Goal: Register for event/course

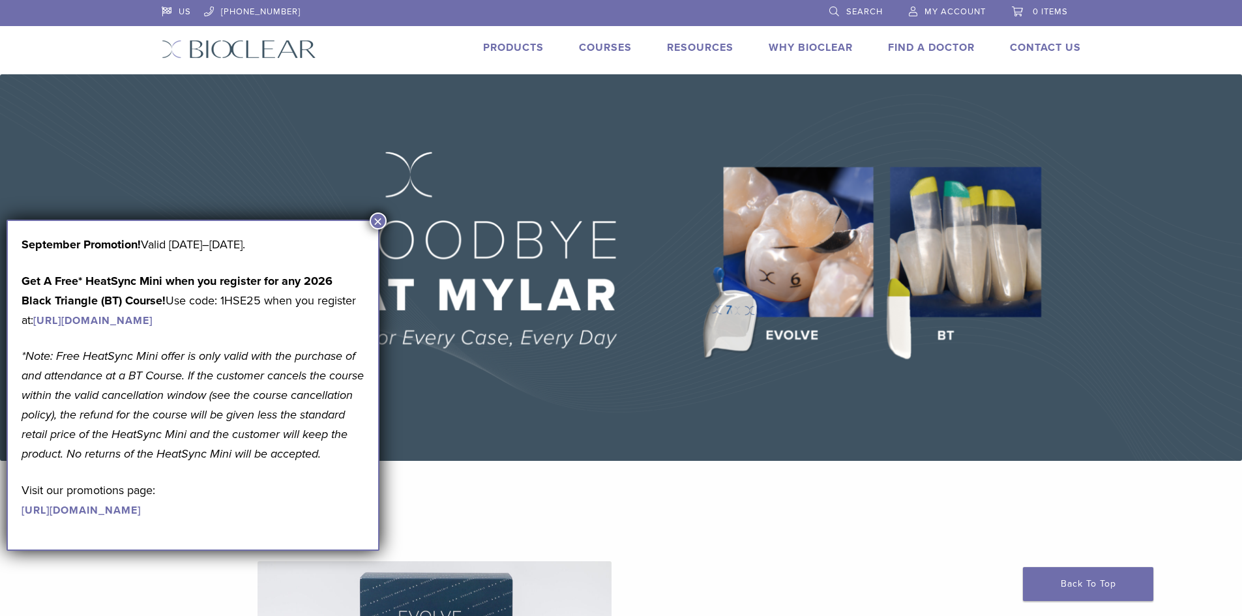
click at [380, 224] on button "×" at bounding box center [378, 220] width 17 height 17
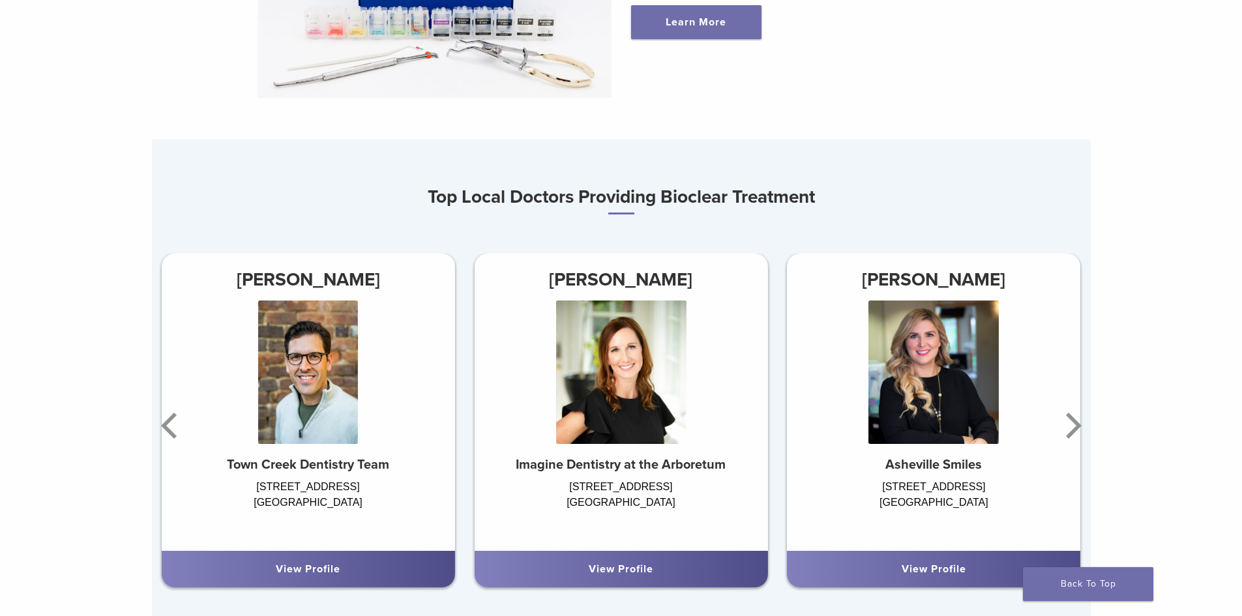
scroll to position [717, 0]
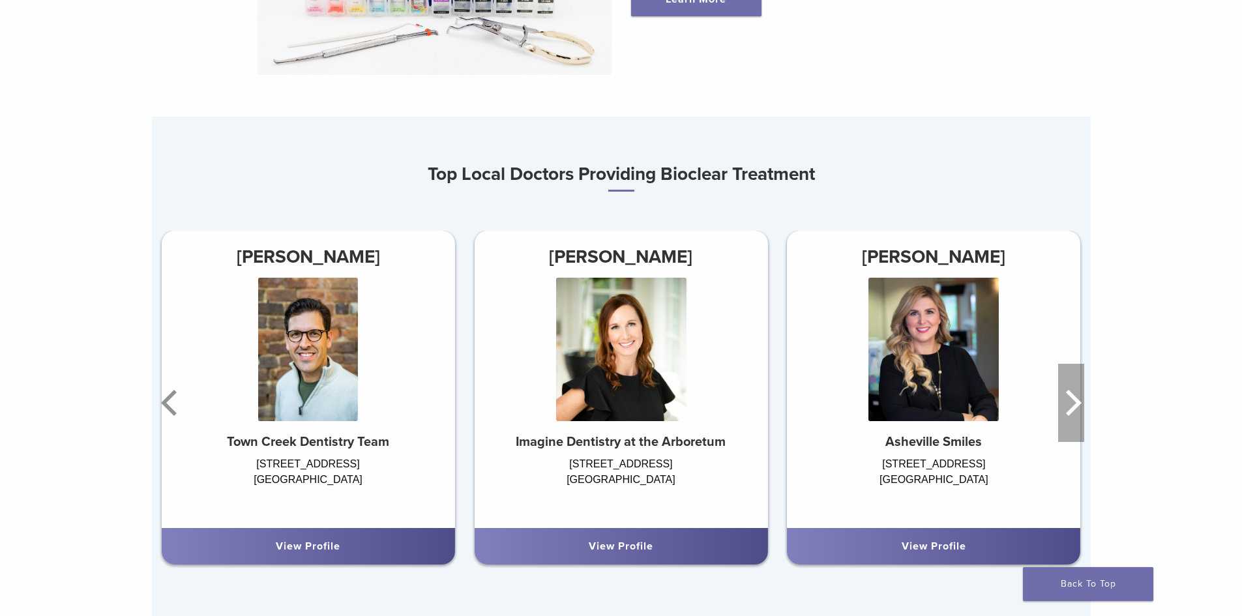
click at [1072, 404] on icon "Next" at bounding box center [1071, 403] width 26 height 78
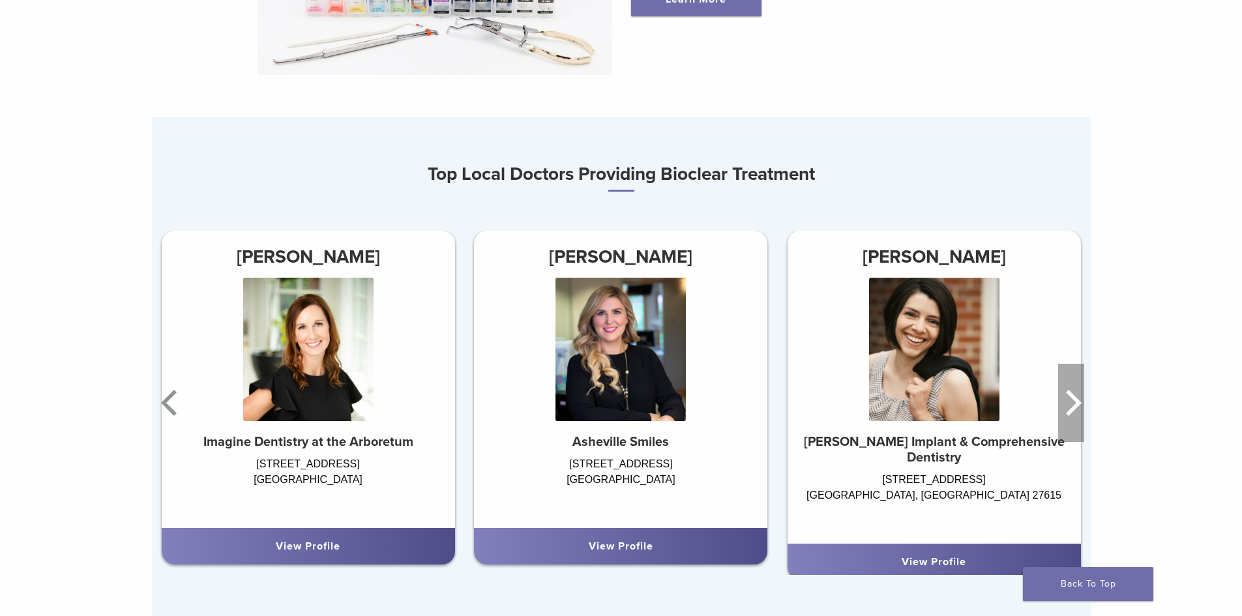
click at [1072, 404] on icon "Next" at bounding box center [1071, 403] width 26 height 78
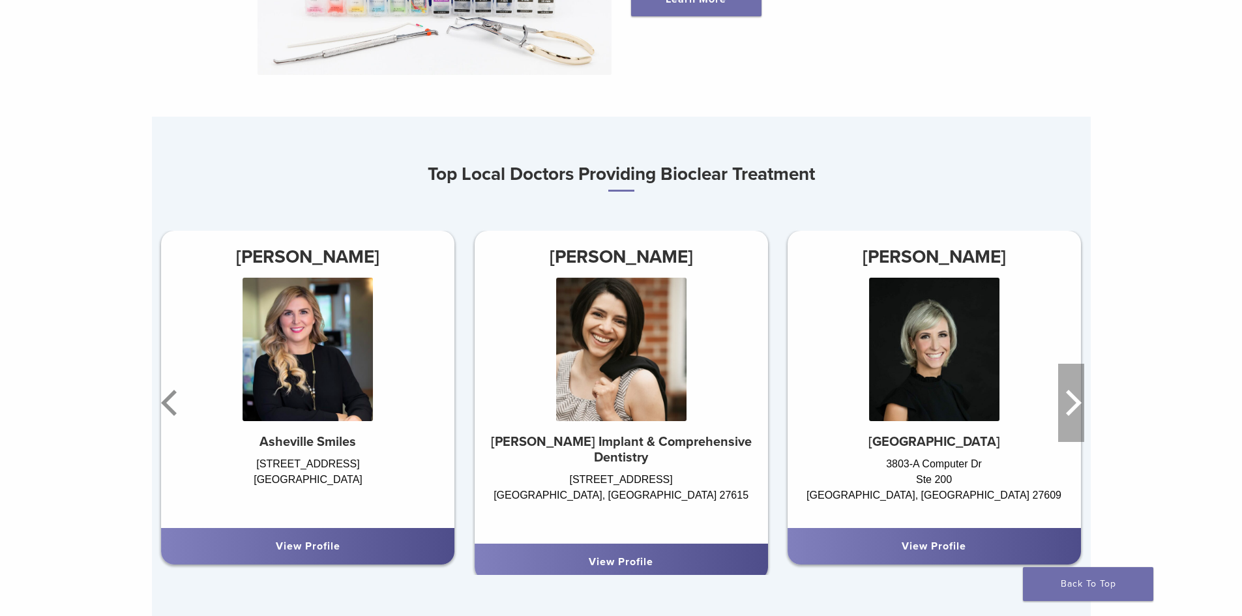
click at [1072, 404] on icon "Next" at bounding box center [1071, 403] width 26 height 78
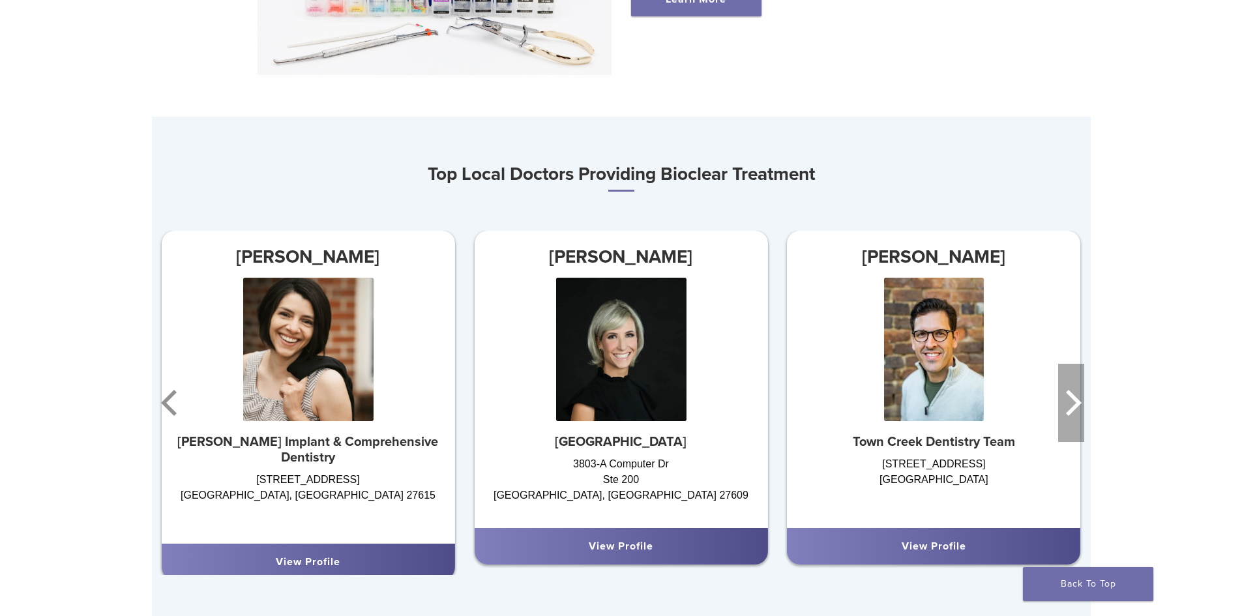
click at [1072, 404] on icon "Next" at bounding box center [1071, 403] width 26 height 78
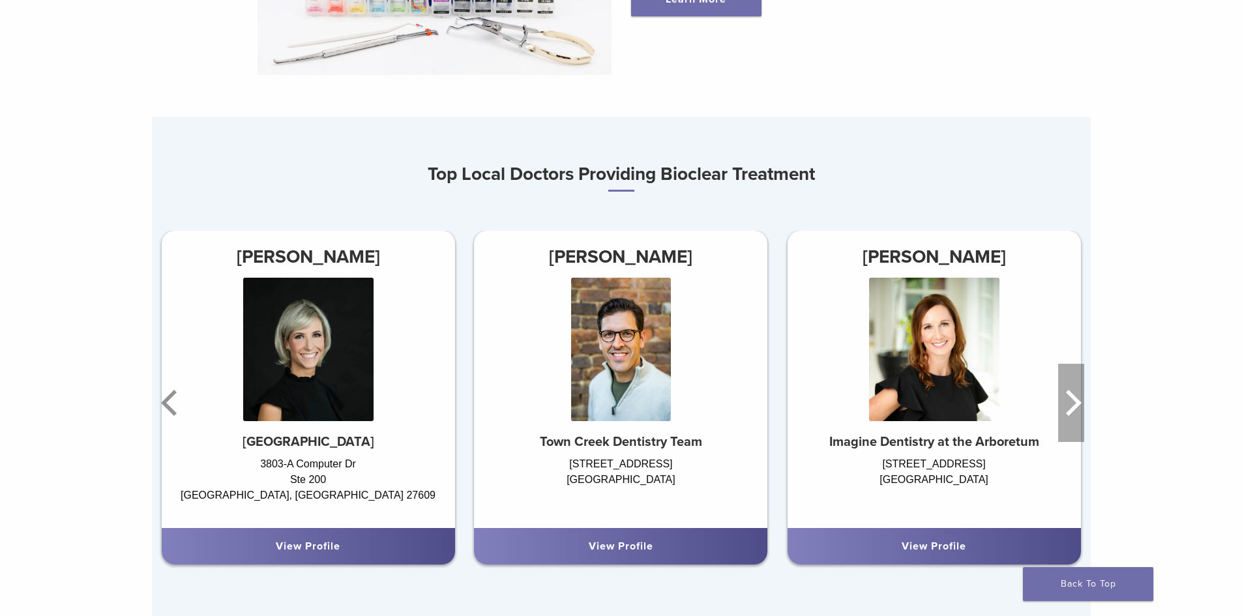
click at [1069, 402] on icon "Next" at bounding box center [1071, 403] width 26 height 78
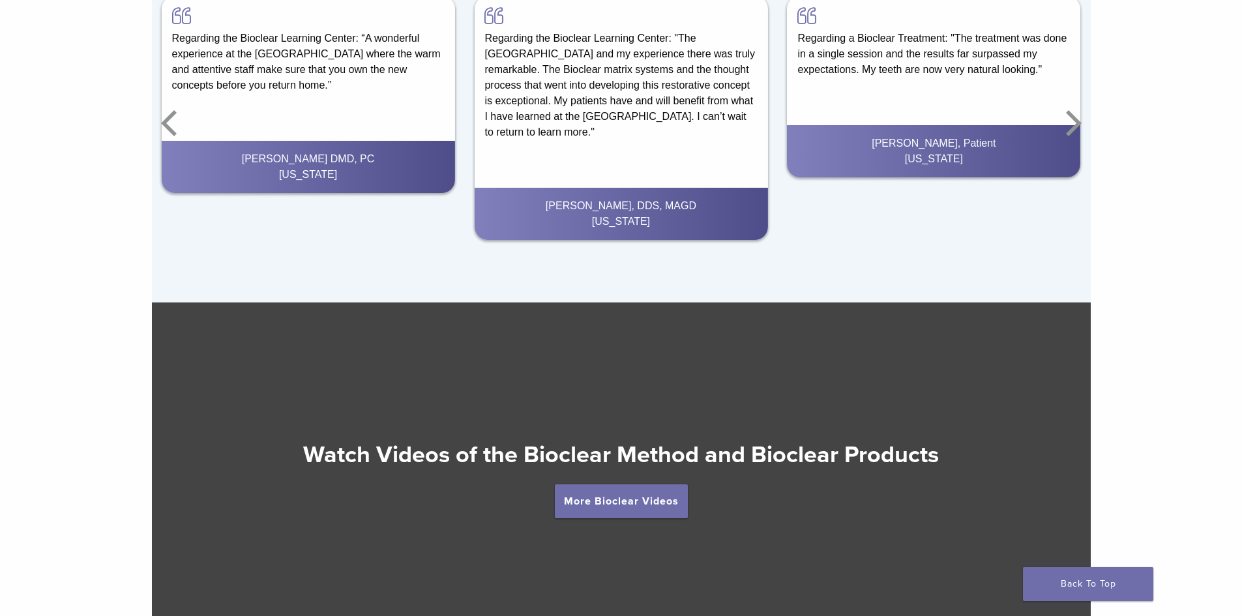
scroll to position [2346, 0]
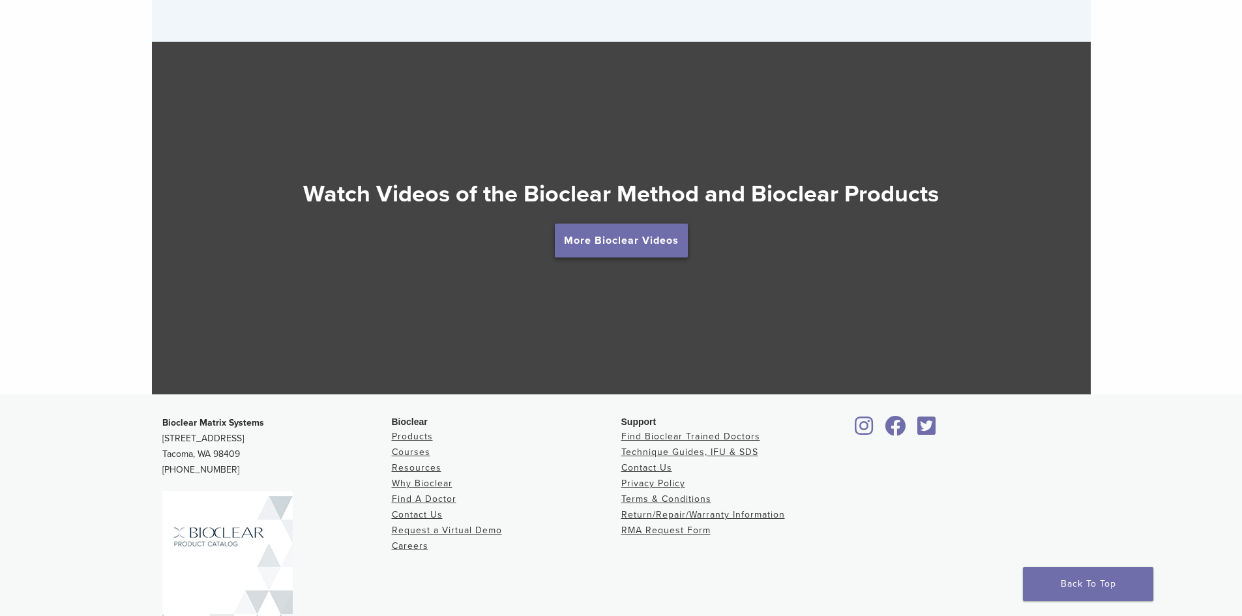
click at [619, 238] on link "More Bioclear Videos" at bounding box center [621, 241] width 133 height 34
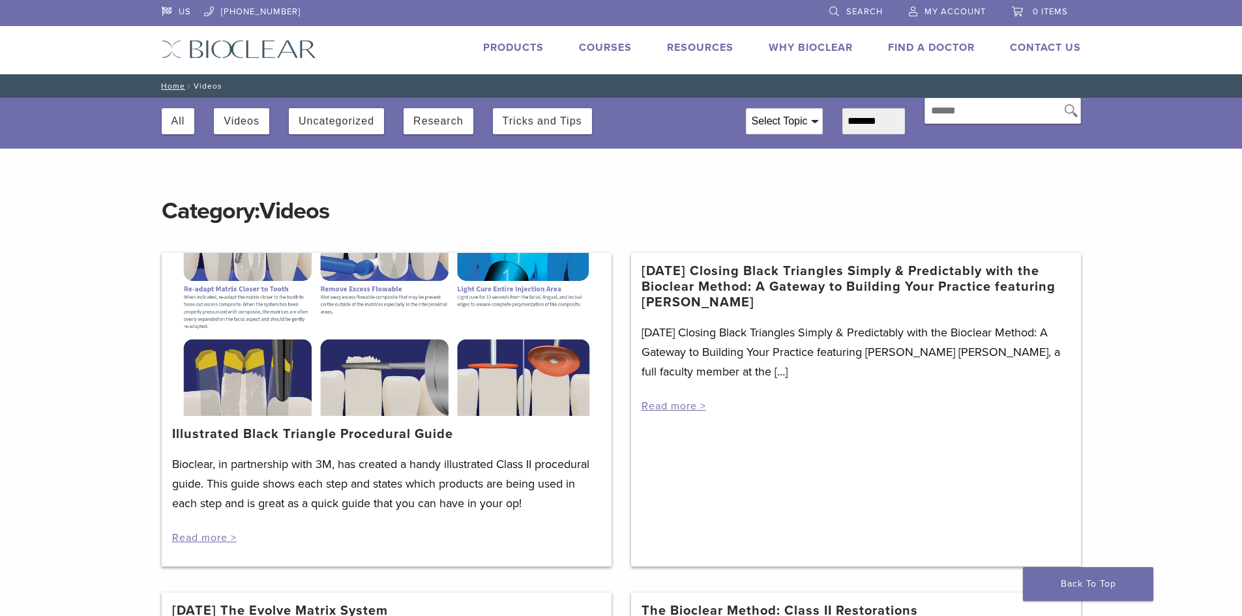
click at [525, 46] on link "Products" at bounding box center [513, 47] width 61 height 13
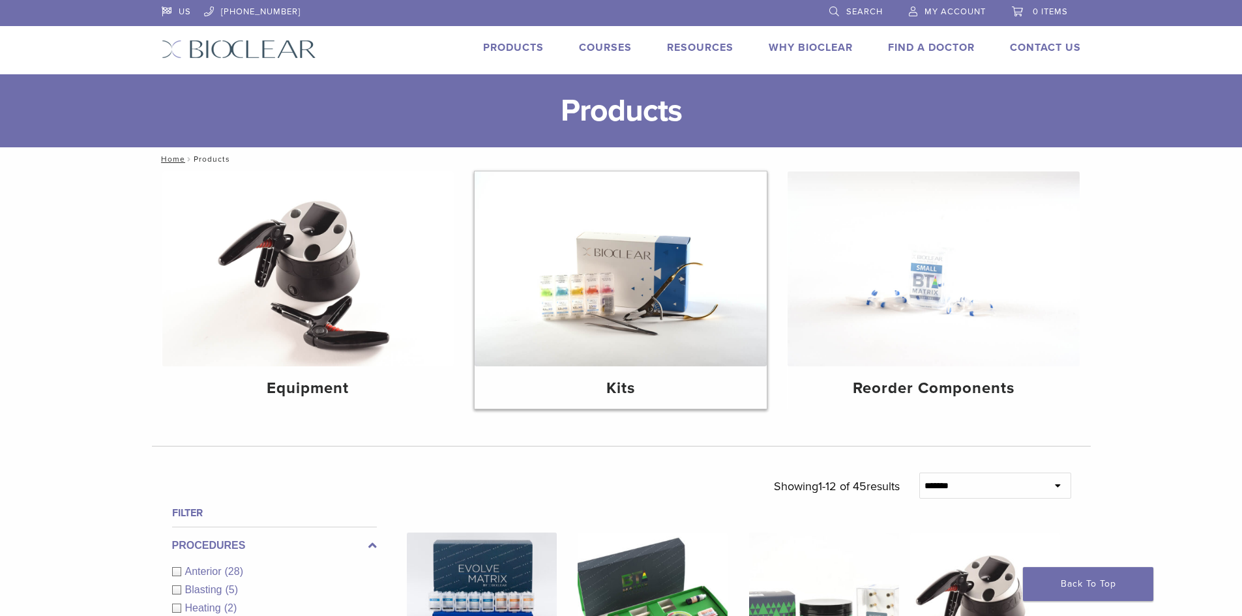
click at [654, 291] on img at bounding box center [621, 268] width 292 height 195
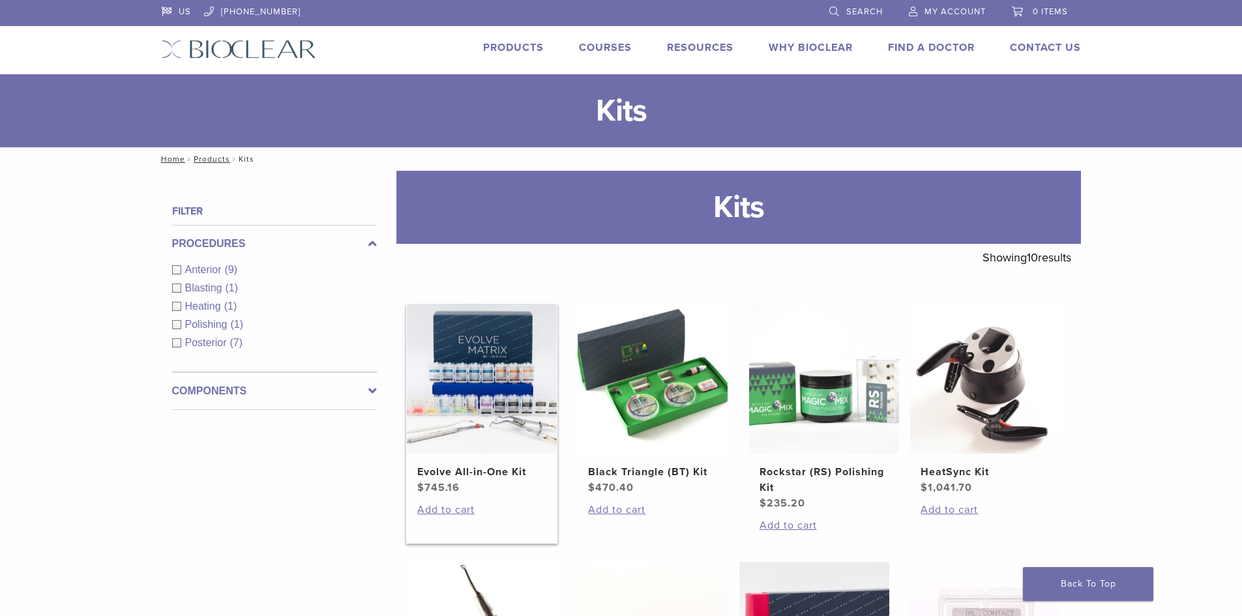
click at [467, 437] on img at bounding box center [482, 379] width 150 height 150
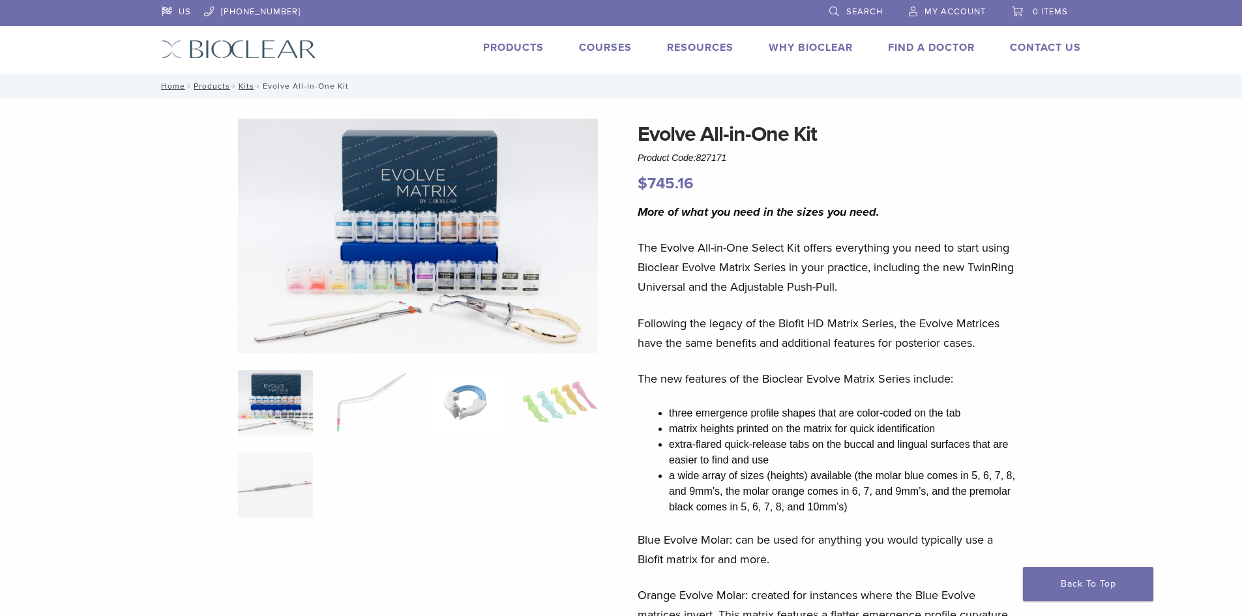
click at [428, 385] on img at bounding box center [465, 402] width 75 height 65
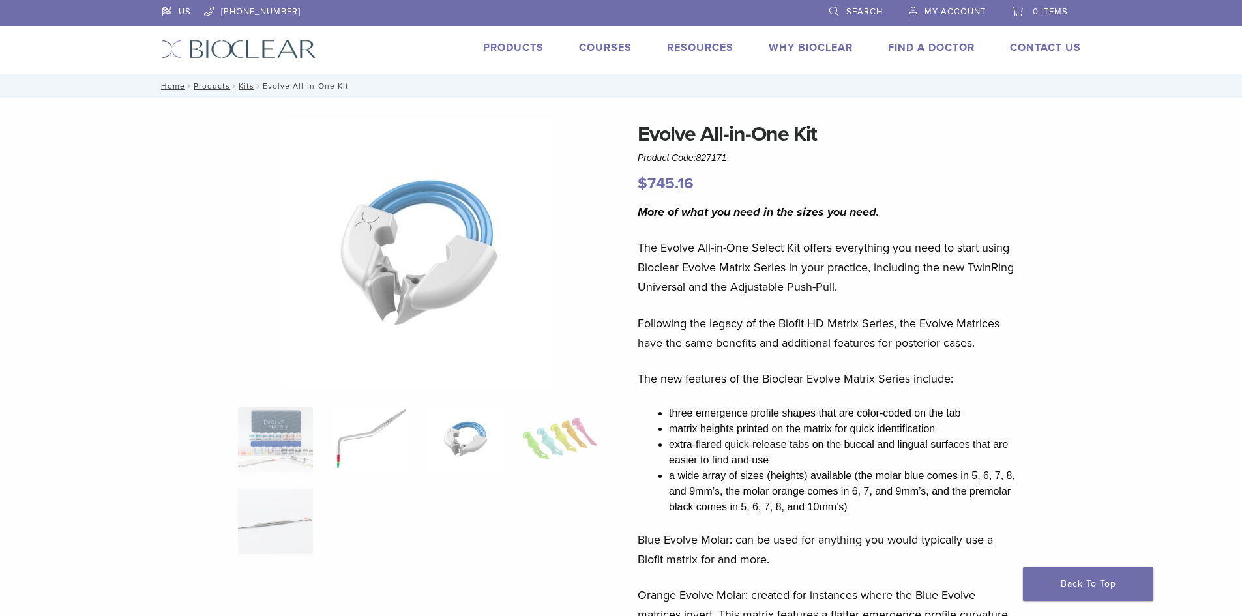
click at [343, 451] on img at bounding box center [369, 439] width 75 height 65
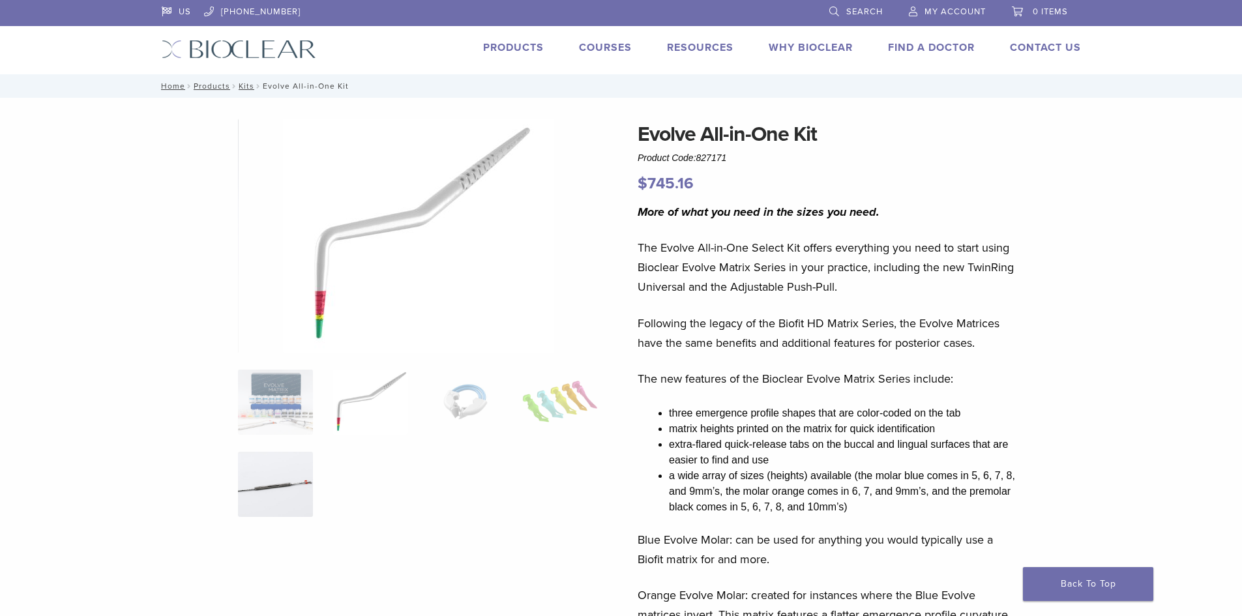
click at [272, 473] on img at bounding box center [275, 484] width 75 height 65
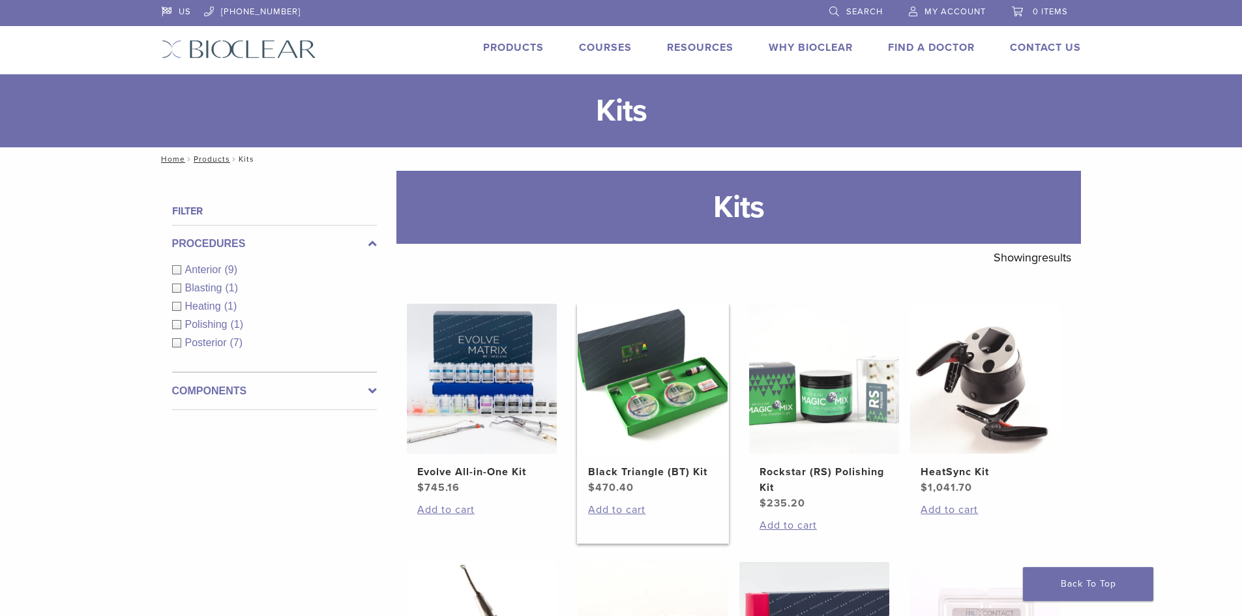
click at [675, 407] on img at bounding box center [652, 379] width 150 height 150
click at [615, 45] on link "Courses" at bounding box center [605, 47] width 53 height 13
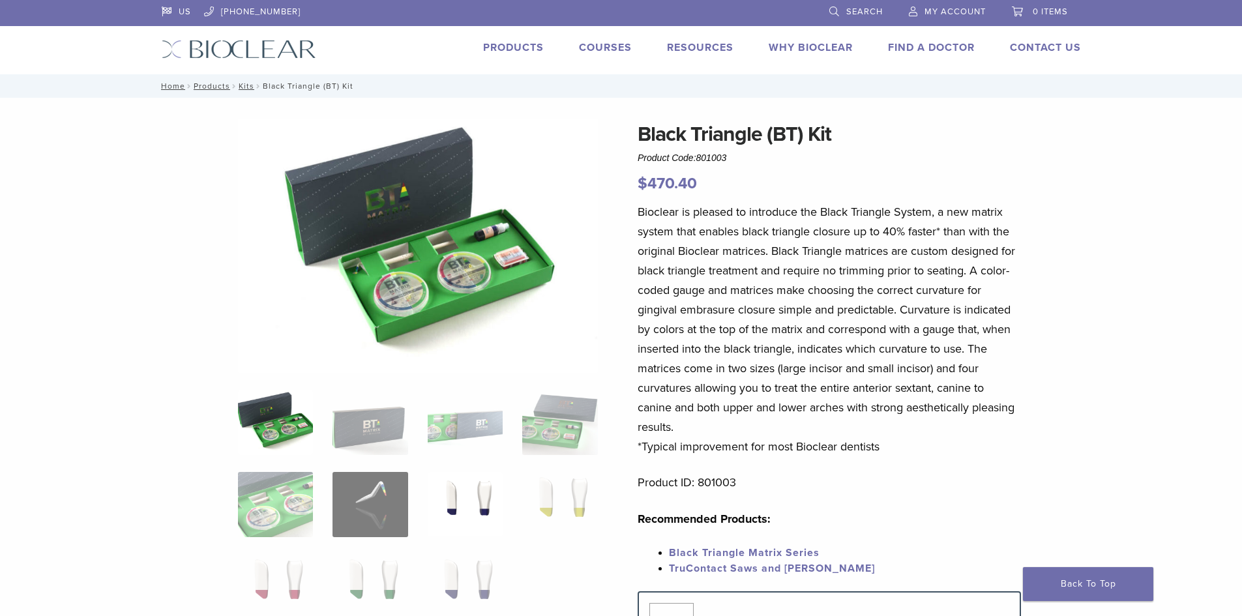
click at [479, 511] on img at bounding box center [465, 504] width 75 height 65
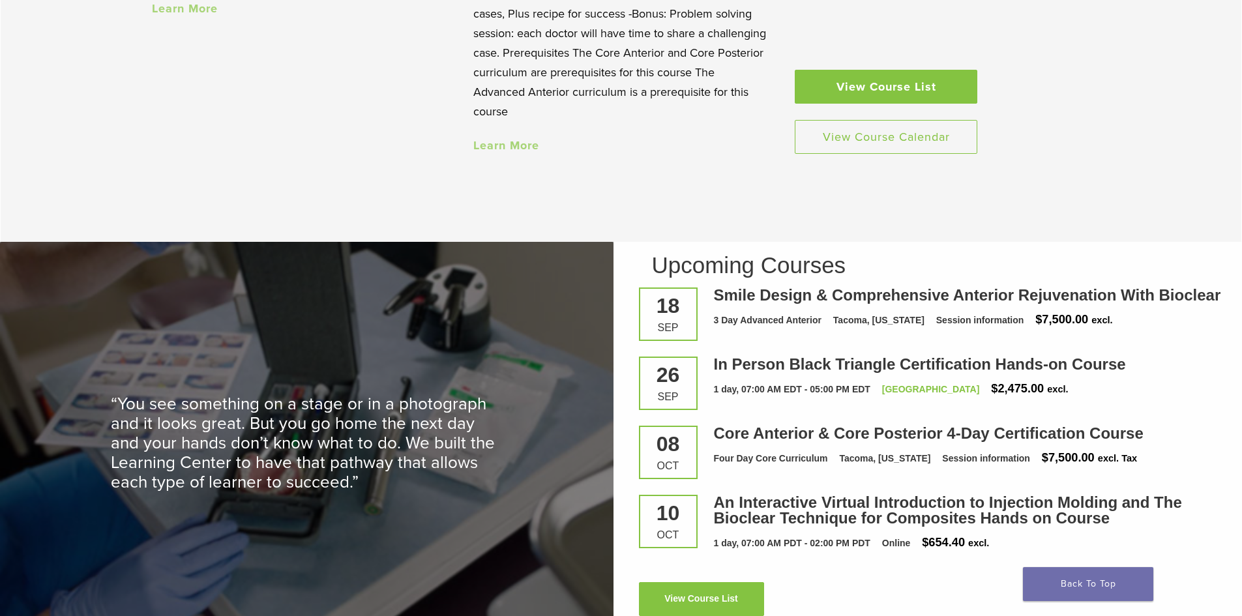
scroll to position [1695, 0]
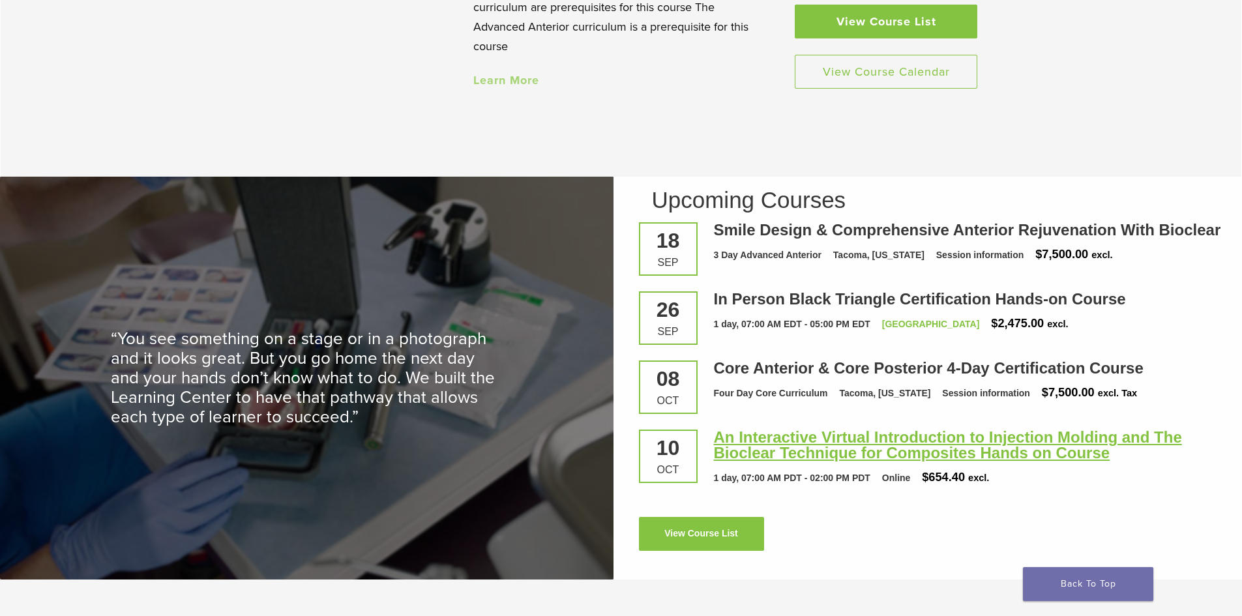
click at [800, 452] on link "An Interactive Virtual Introduction to Injection Molding and The Bioclear Techn…" at bounding box center [948, 444] width 468 height 33
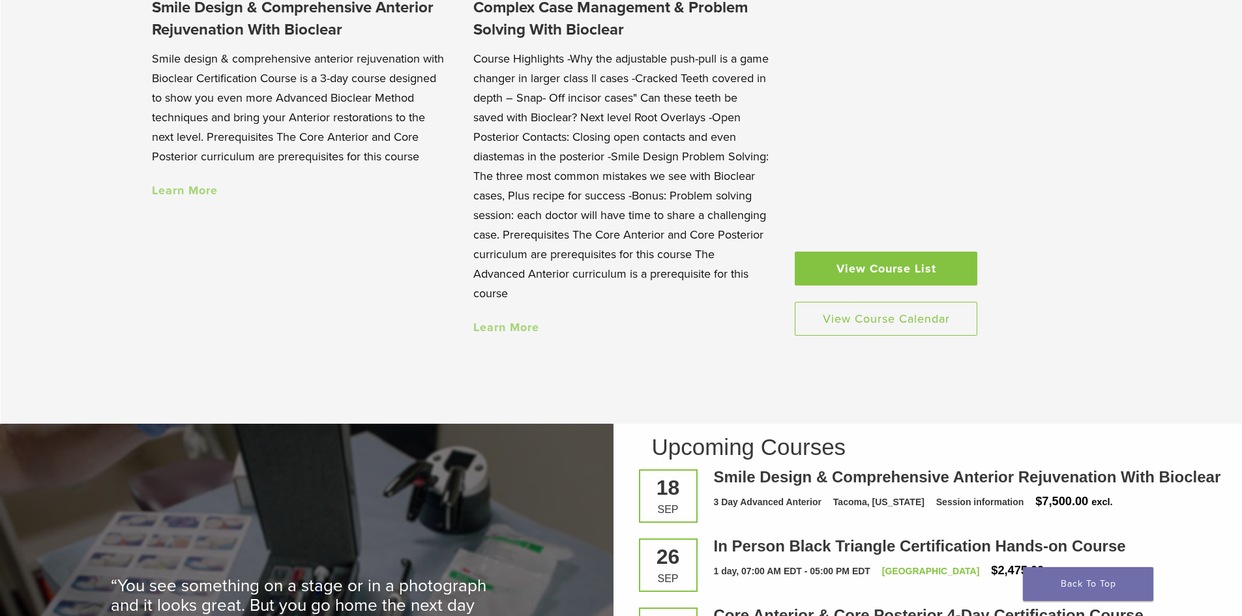
scroll to position [1434, 0]
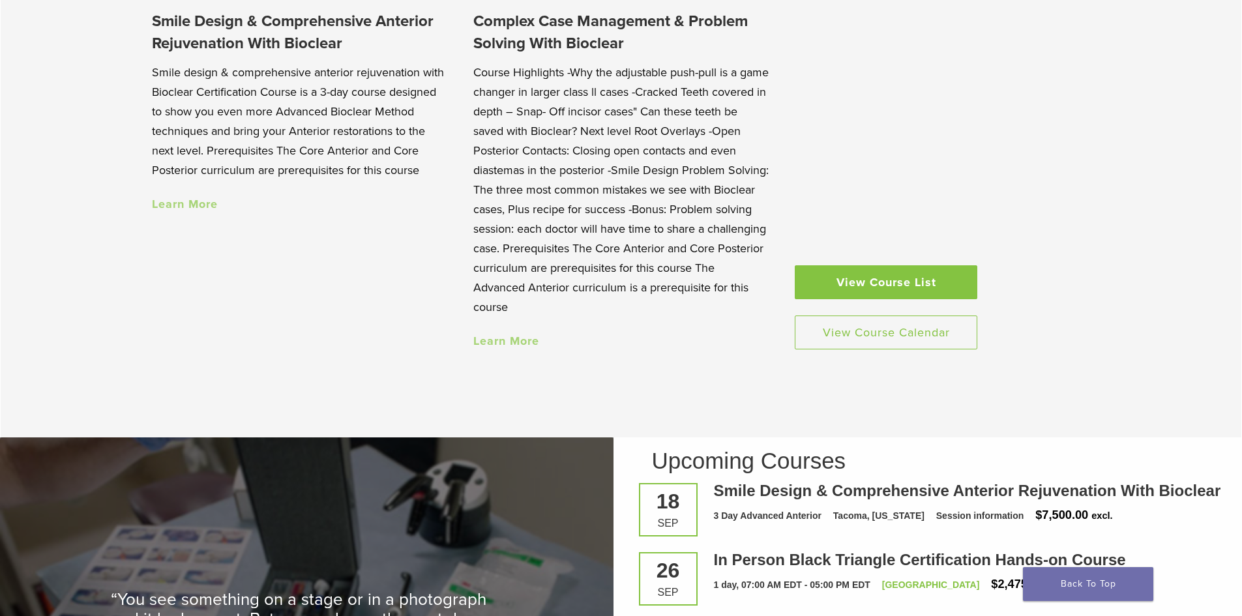
click at [926, 283] on link "View Course List" at bounding box center [886, 282] width 183 height 34
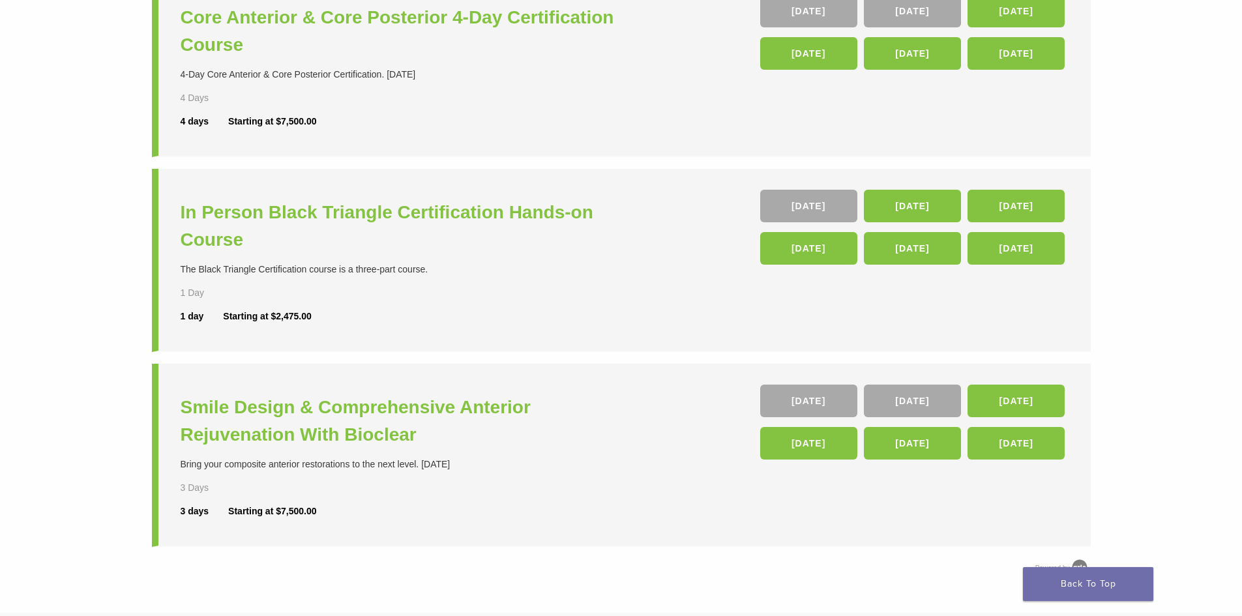
scroll to position [391, 0]
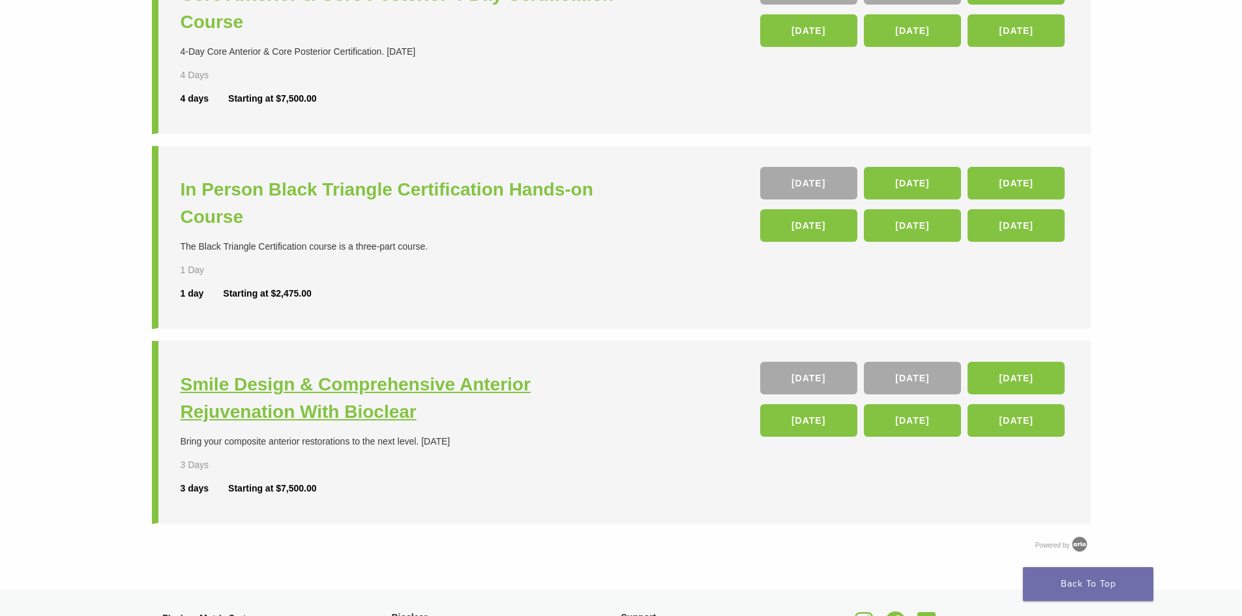
click at [280, 386] on h3 "Smile Design & Comprehensive Anterior Rejuvenation With Bioclear" at bounding box center [403, 398] width 444 height 55
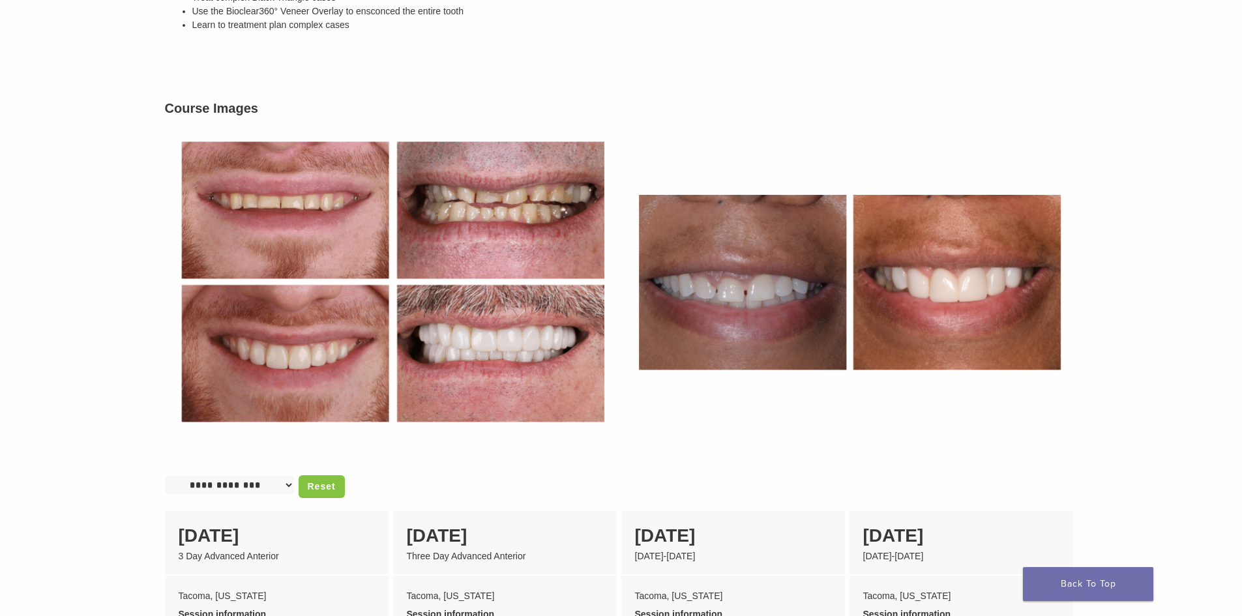
scroll to position [587, 0]
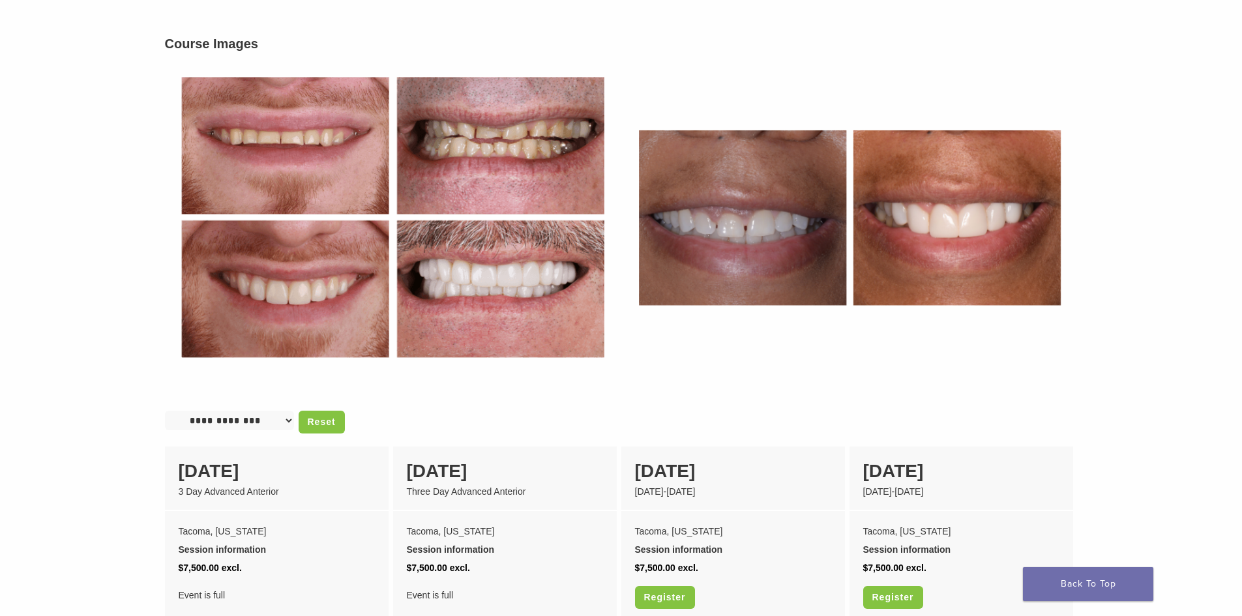
click at [313, 293] on img at bounding box center [393, 217] width 456 height 314
click at [483, 160] on img at bounding box center [393, 217] width 456 height 314
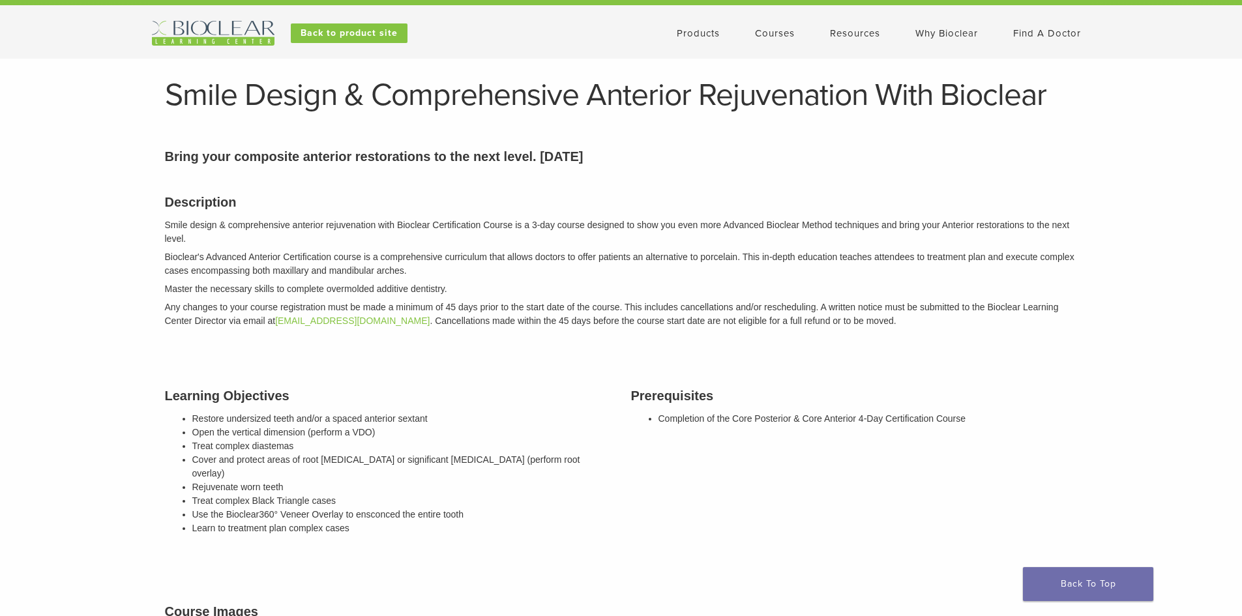
scroll to position [0, 0]
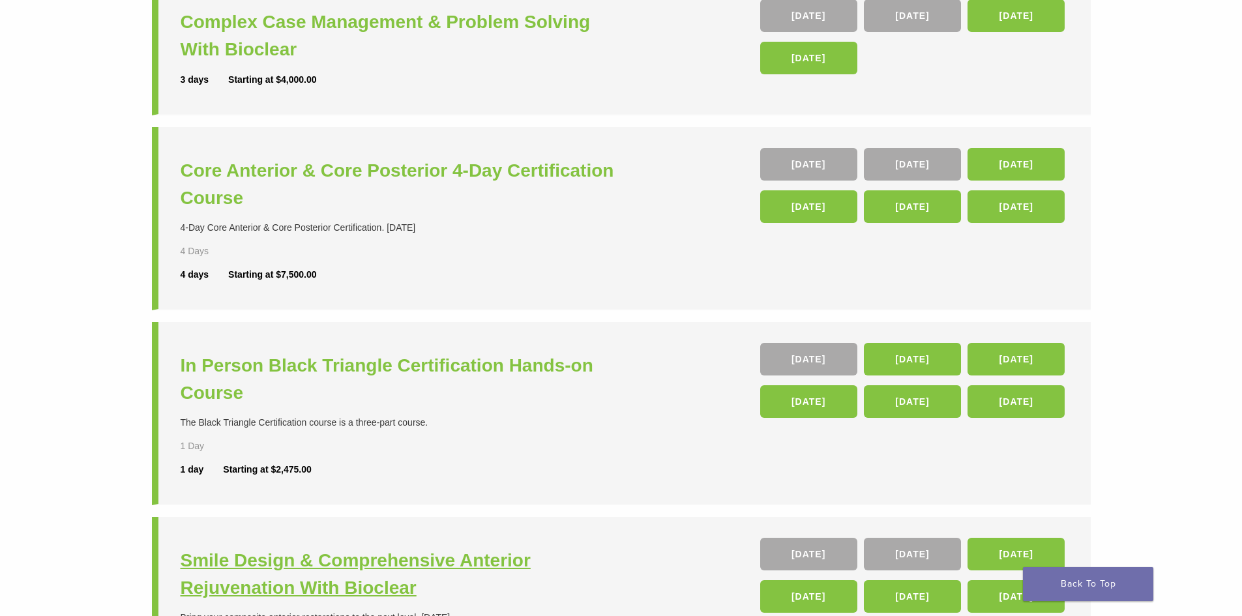
scroll to position [192, 0]
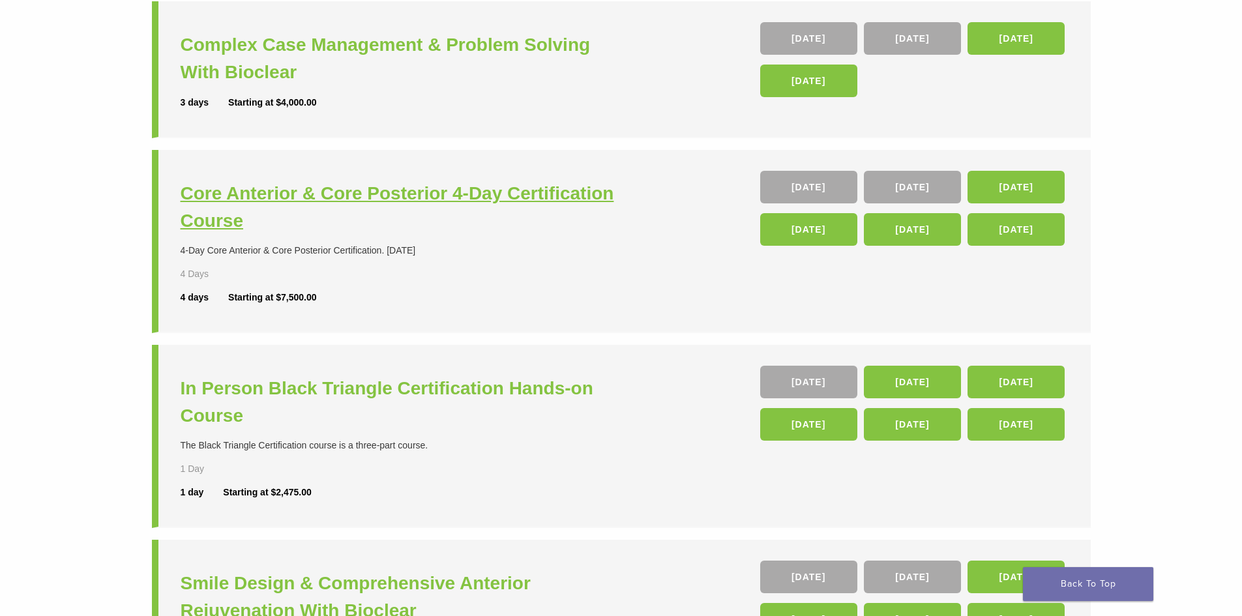
click at [334, 189] on h3 "Core Anterior & Core Posterior 4-Day Certification Course" at bounding box center [403, 207] width 444 height 55
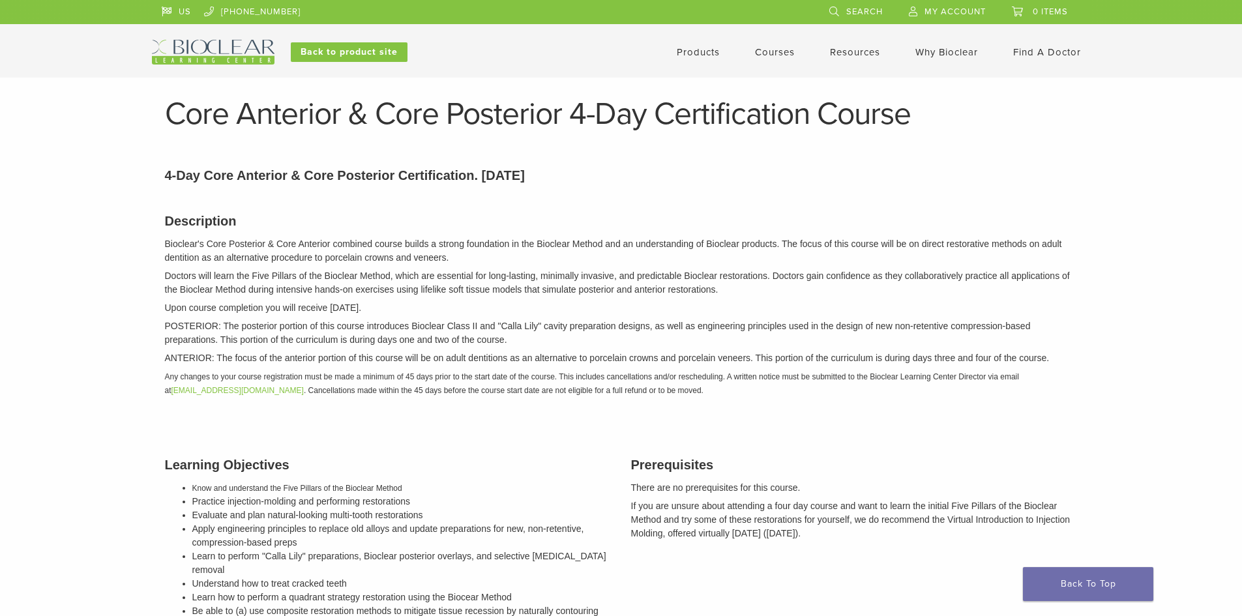
click at [769, 49] on link "Courses" at bounding box center [775, 52] width 40 height 12
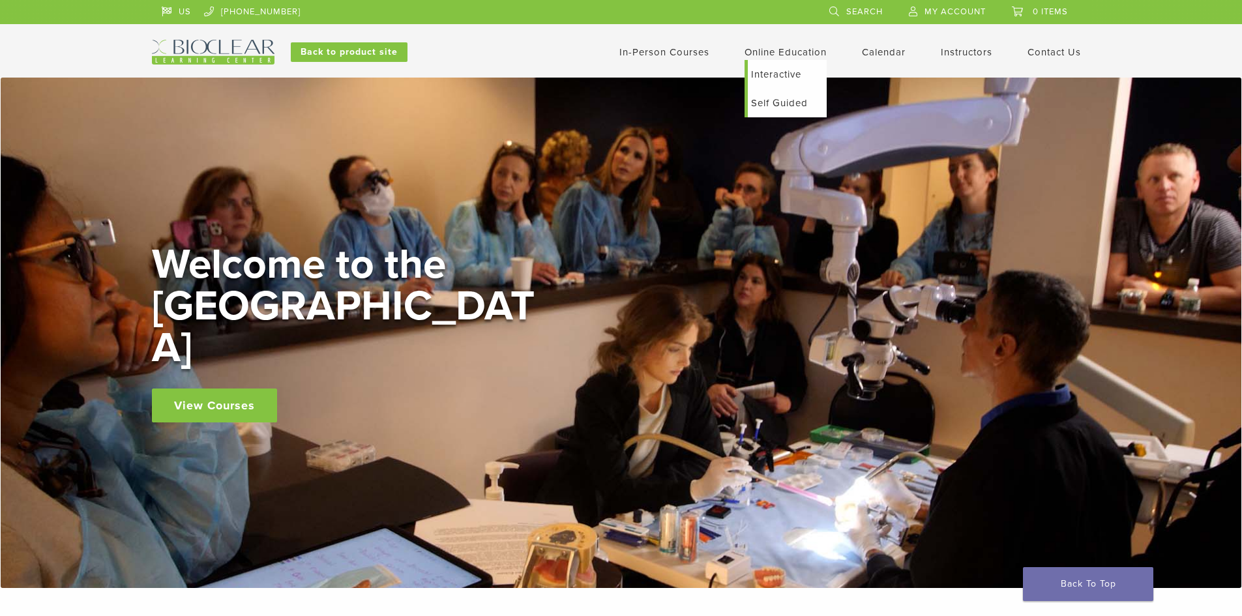
click at [772, 106] on link "Self Guided" at bounding box center [787, 103] width 79 height 29
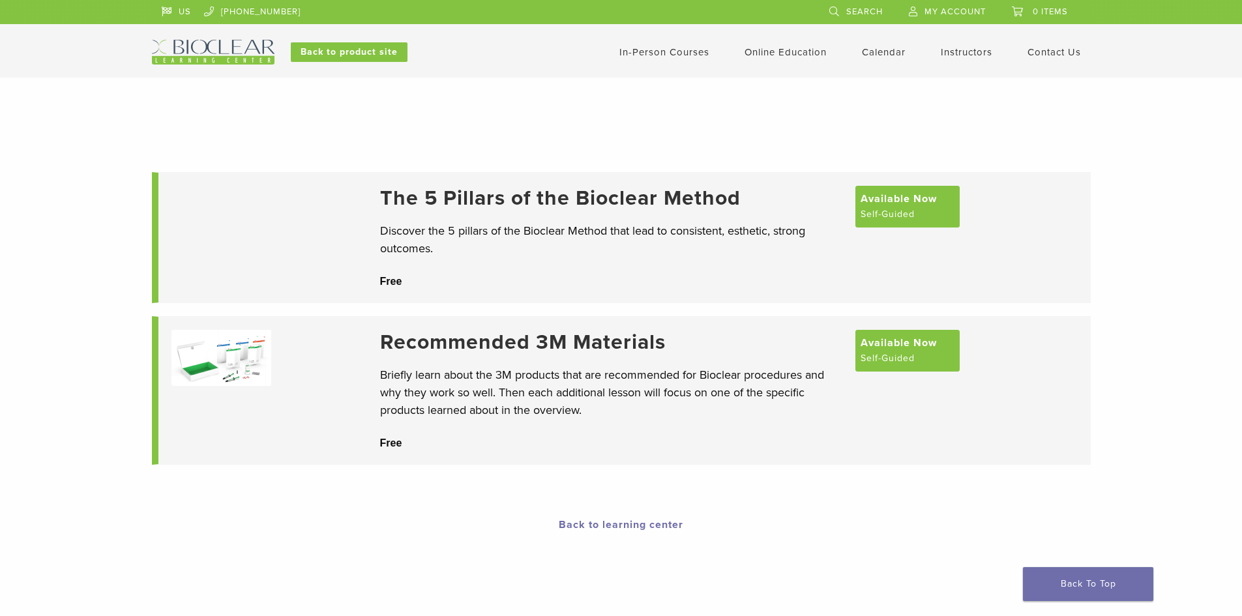
click at [639, 198] on h3 "The 5 Pillars of the Bioclear Method" at bounding box center [611, 198] width 462 height 25
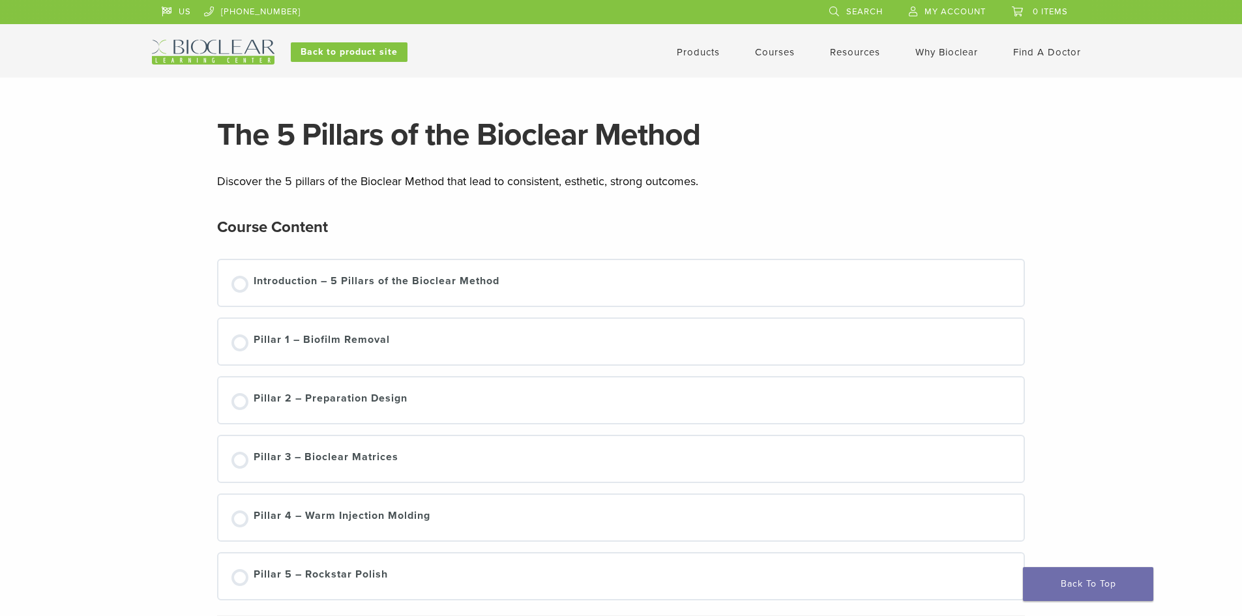
click at [776, 51] on link "Courses" at bounding box center [775, 52] width 40 height 12
